Goal: Check status: Check status

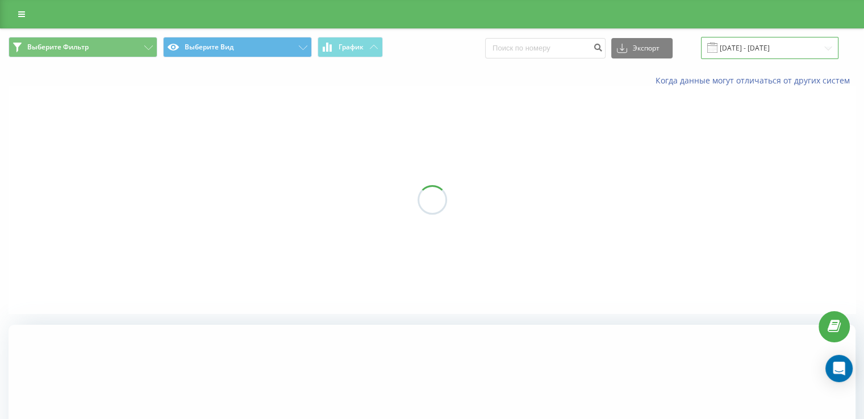
click at [775, 43] on input "[DATE] - [DATE]" at bounding box center [769, 48] width 137 height 22
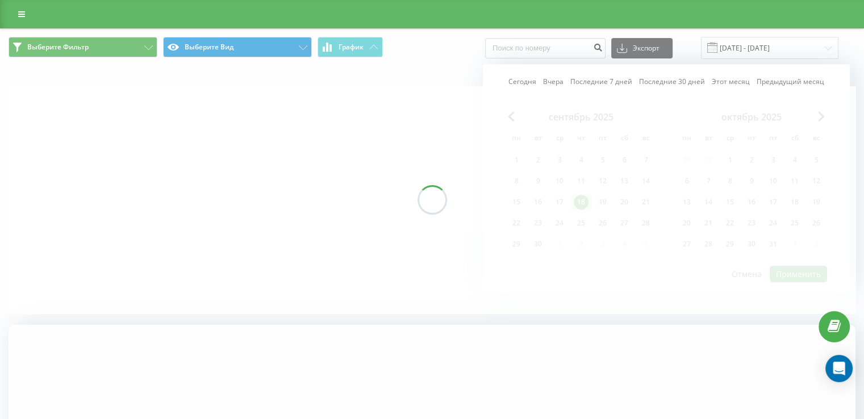
click at [405, 178] on div at bounding box center [432, 199] width 847 height 227
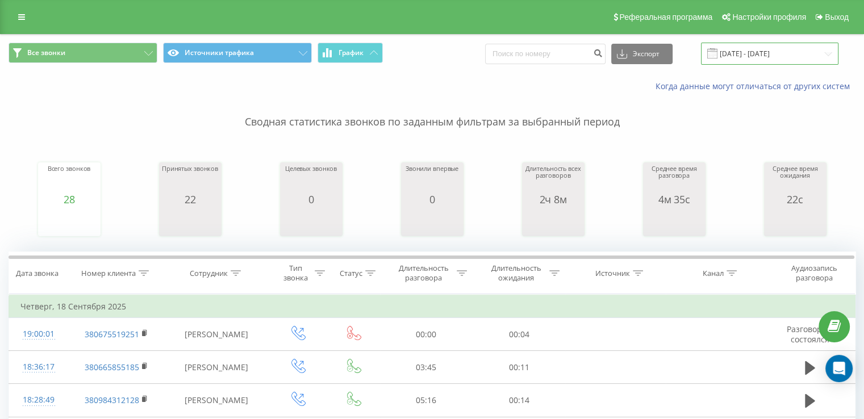
click at [784, 51] on input "[DATE] - [DATE]" at bounding box center [769, 54] width 137 height 22
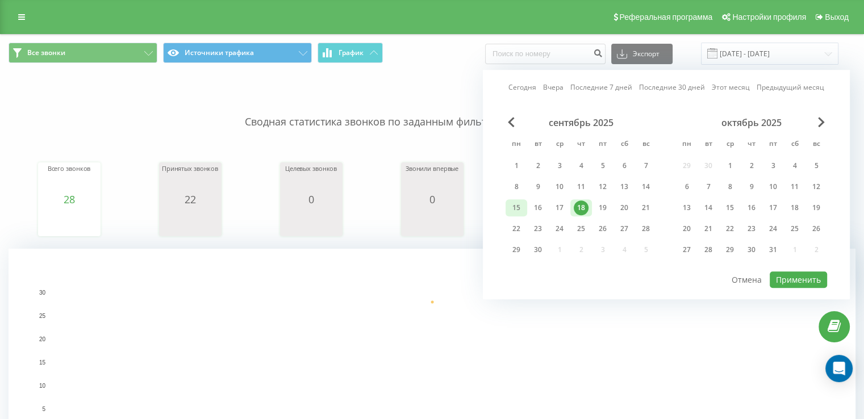
click at [507, 210] on div "15" at bounding box center [517, 207] width 22 height 17
click at [645, 209] on div "21" at bounding box center [646, 208] width 15 height 15
click at [782, 272] on button "Применить" at bounding box center [798, 280] width 57 height 16
type input "[DATE] - [DATE]"
